Goal: Check status: Check status

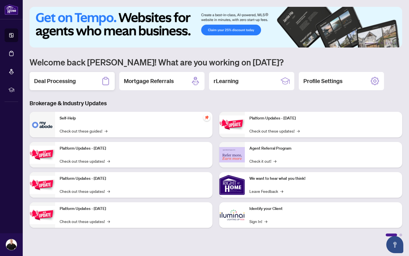
click at [65, 83] on h2 "Deal Processing" at bounding box center [55, 81] width 42 height 8
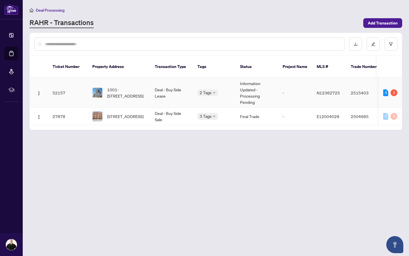
click at [243, 91] on td "Information Updated - Processing Pending" at bounding box center [257, 93] width 43 height 30
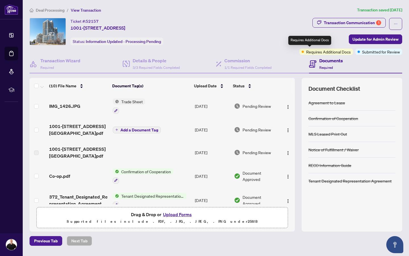
click at [319, 50] on span "Requires Additional Docs" at bounding box center [328, 52] width 45 height 6
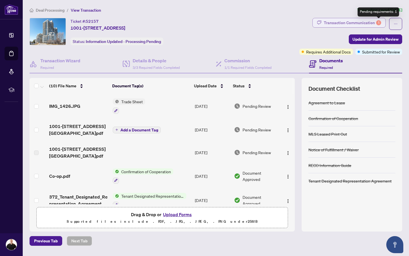
click at [377, 22] on div "1" at bounding box center [378, 22] width 5 height 5
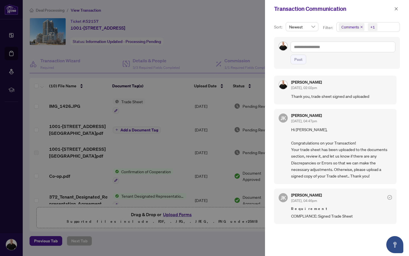
click at [310, 27] on span "Newest" at bounding box center [302, 26] width 26 height 9
click at [314, 28] on span "Newest" at bounding box center [302, 26] width 26 height 9
click at [310, 48] on textarea at bounding box center [343, 46] width 105 height 11
click at [309, 27] on span "Newest" at bounding box center [302, 26] width 26 height 9
click at [302, 50] on div "Oldest" at bounding box center [301, 47] width 23 height 6
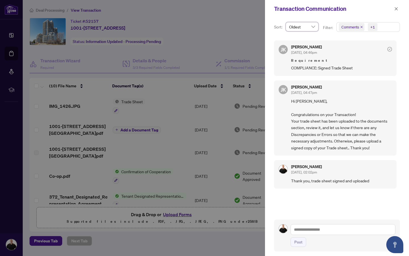
click at [313, 57] on div "[PERSON_NAME] [DATE], 04:46pm Requirement COMPLIANCE: Signed Trade Sheet" at bounding box center [341, 58] width 101 height 26
click at [317, 53] on span "[DATE], 04:46pm" at bounding box center [304, 52] width 26 height 4
click at [311, 29] on span "Oldest" at bounding box center [302, 26] width 26 height 9
click at [303, 38] on div "Newest" at bounding box center [301, 38] width 23 height 6
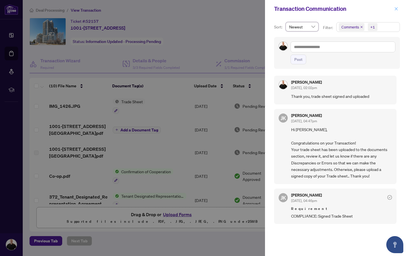
click at [398, 9] on button "button" at bounding box center [396, 8] width 7 height 7
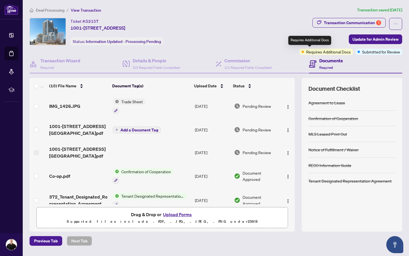
click at [320, 53] on span "Requires Additional Docs" at bounding box center [328, 52] width 45 height 6
